Goal: Information Seeking & Learning: Learn about a topic

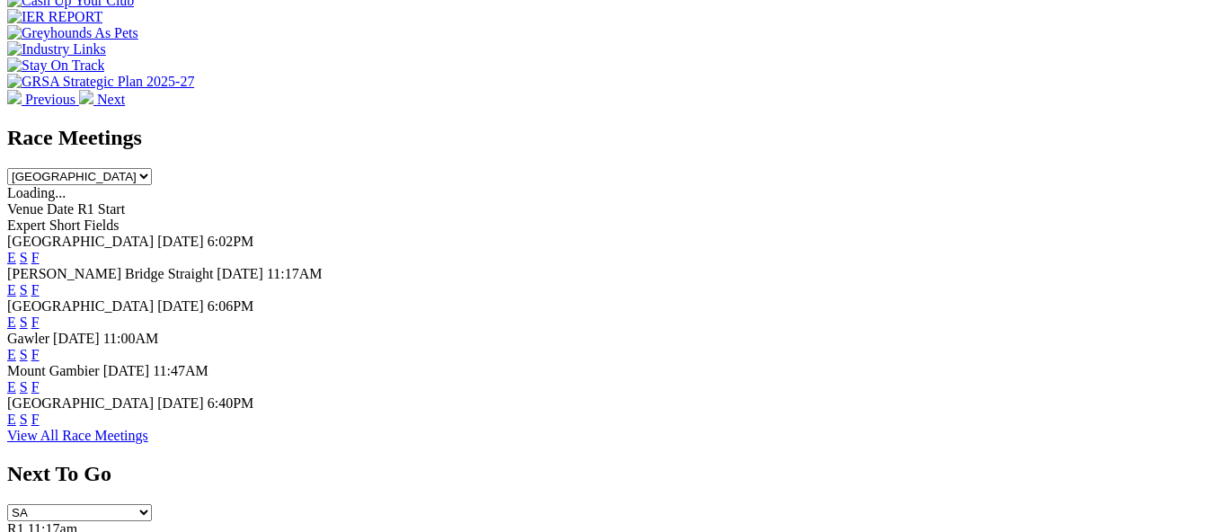
click at [16, 347] on link "E" at bounding box center [11, 354] width 9 height 15
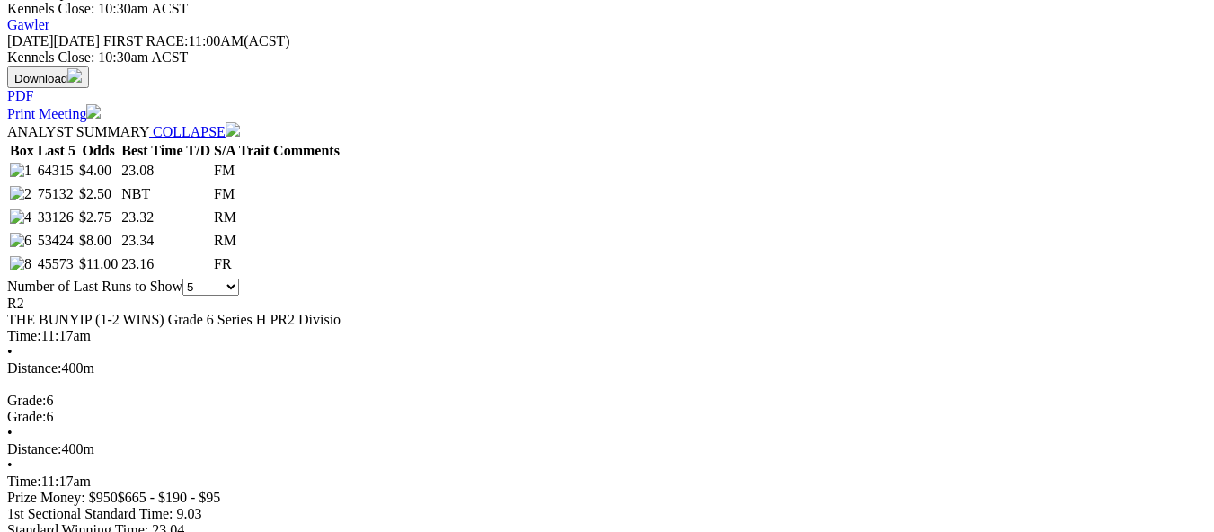
scroll to position [808, 0]
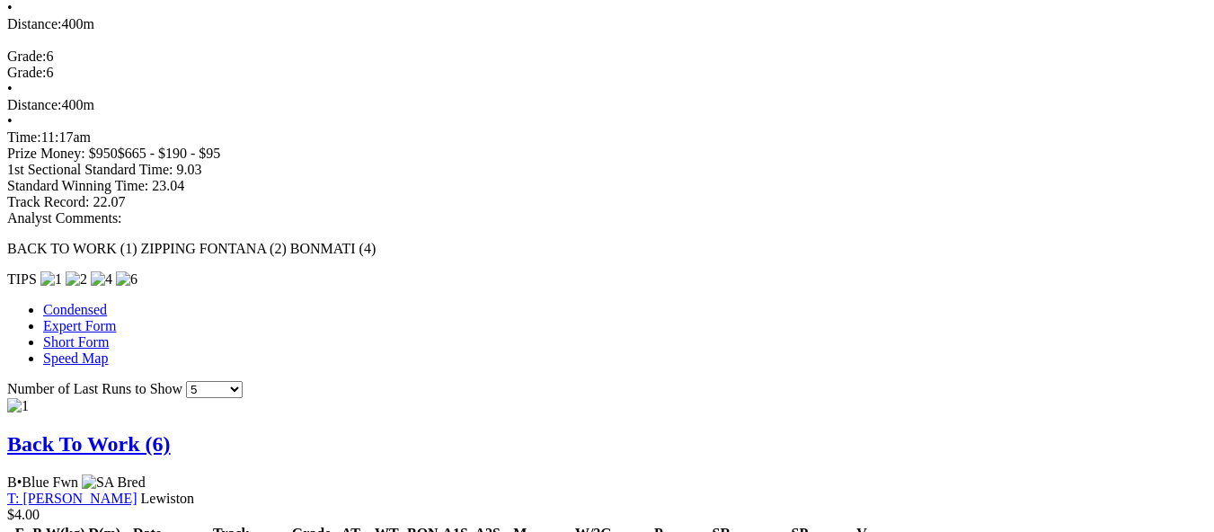
scroll to position [1168, 0]
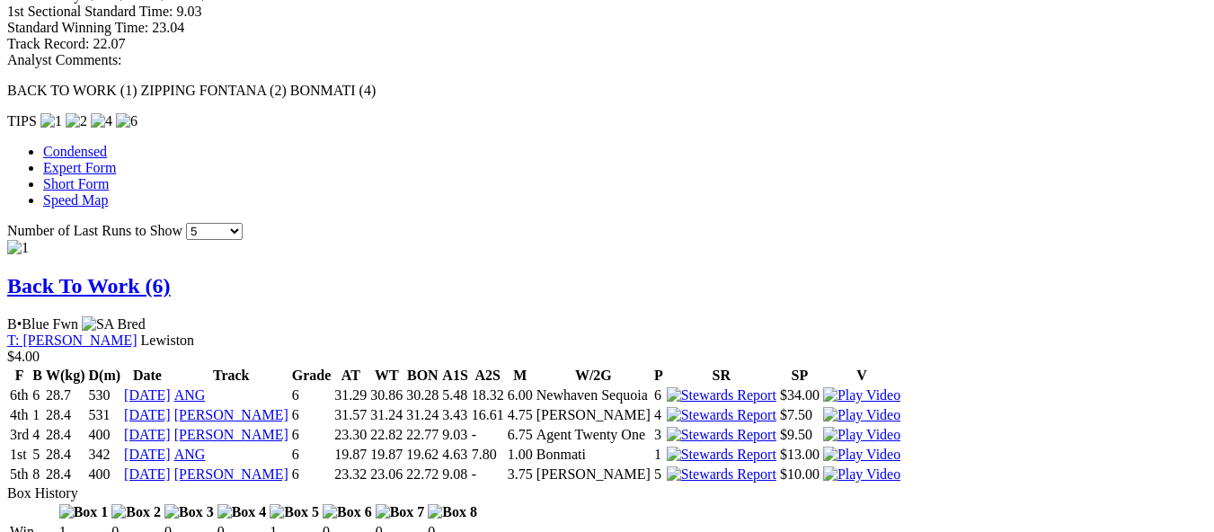
scroll to position [1617, 0]
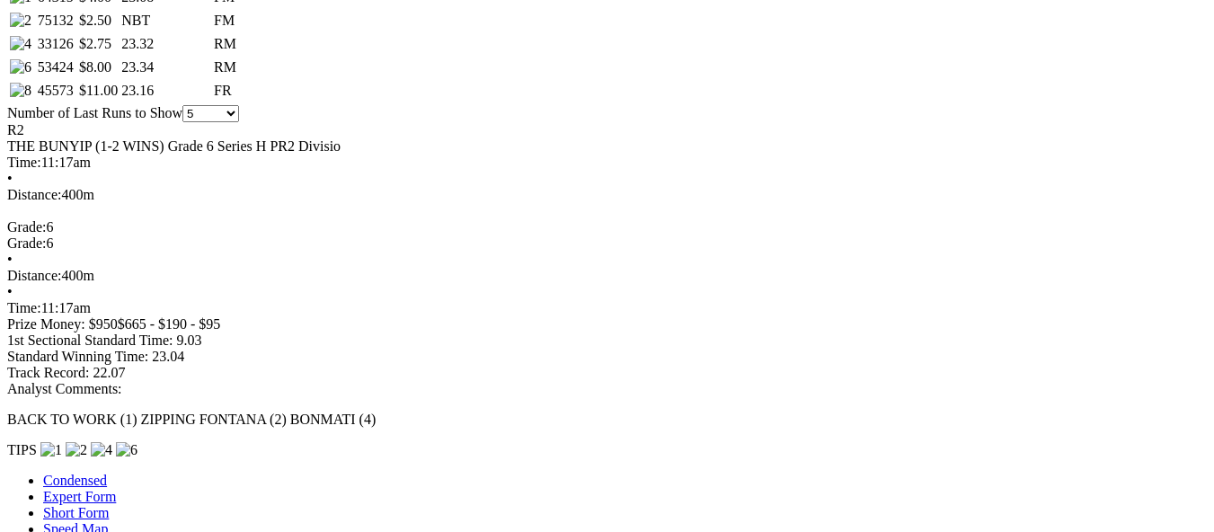
scroll to position [808, 0]
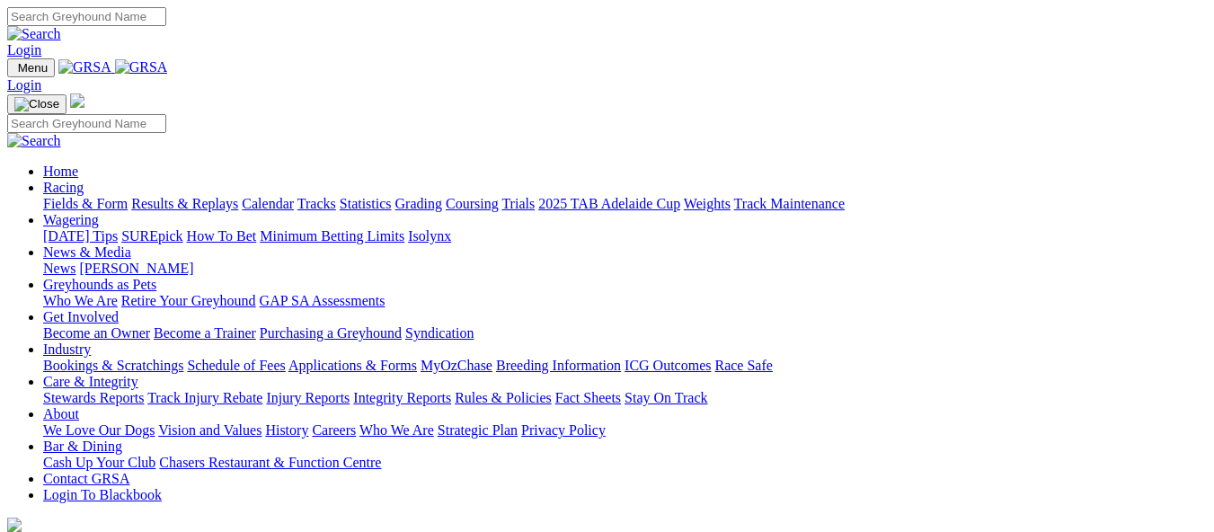
scroll to position [539, 0]
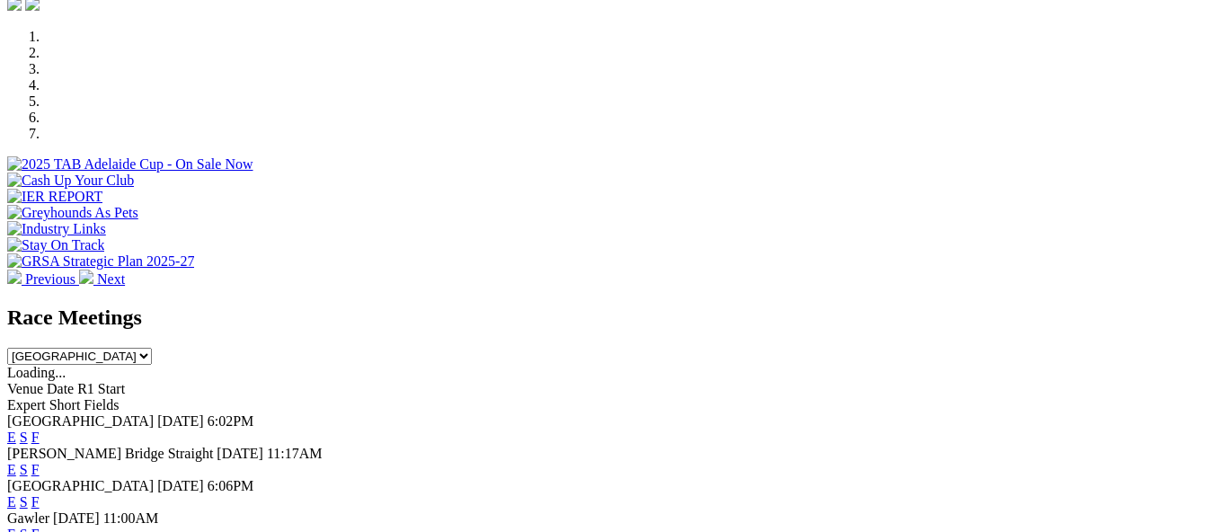
click at [16, 526] on link "E" at bounding box center [11, 533] width 9 height 15
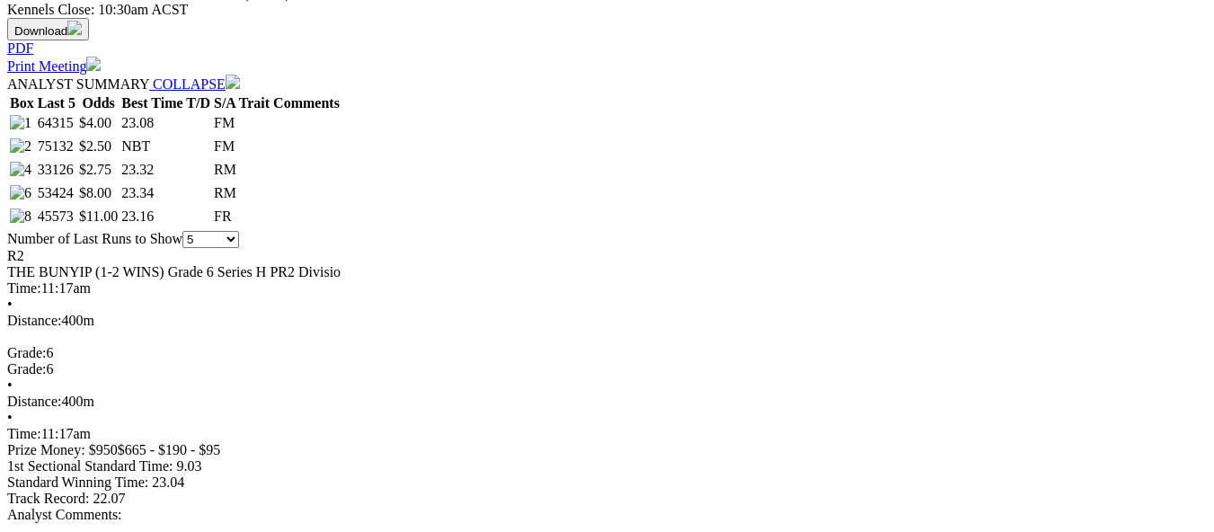
scroll to position [808, 0]
